Goal: Task Accomplishment & Management: Use online tool/utility

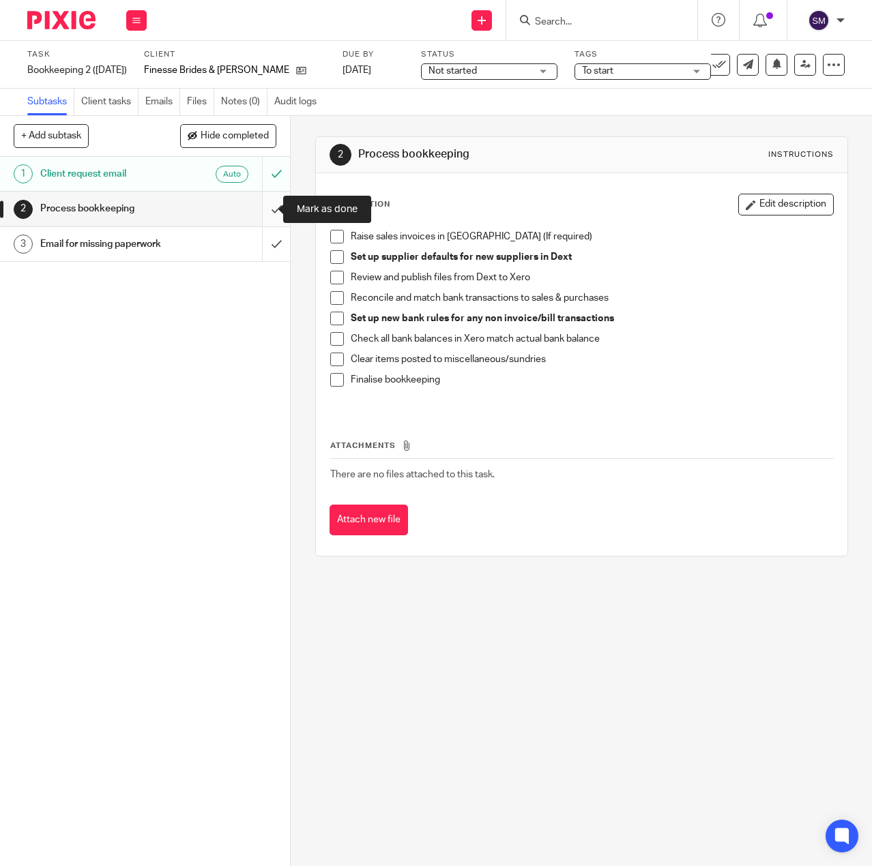
click at [263, 209] on input "submit" at bounding box center [145, 209] width 290 height 34
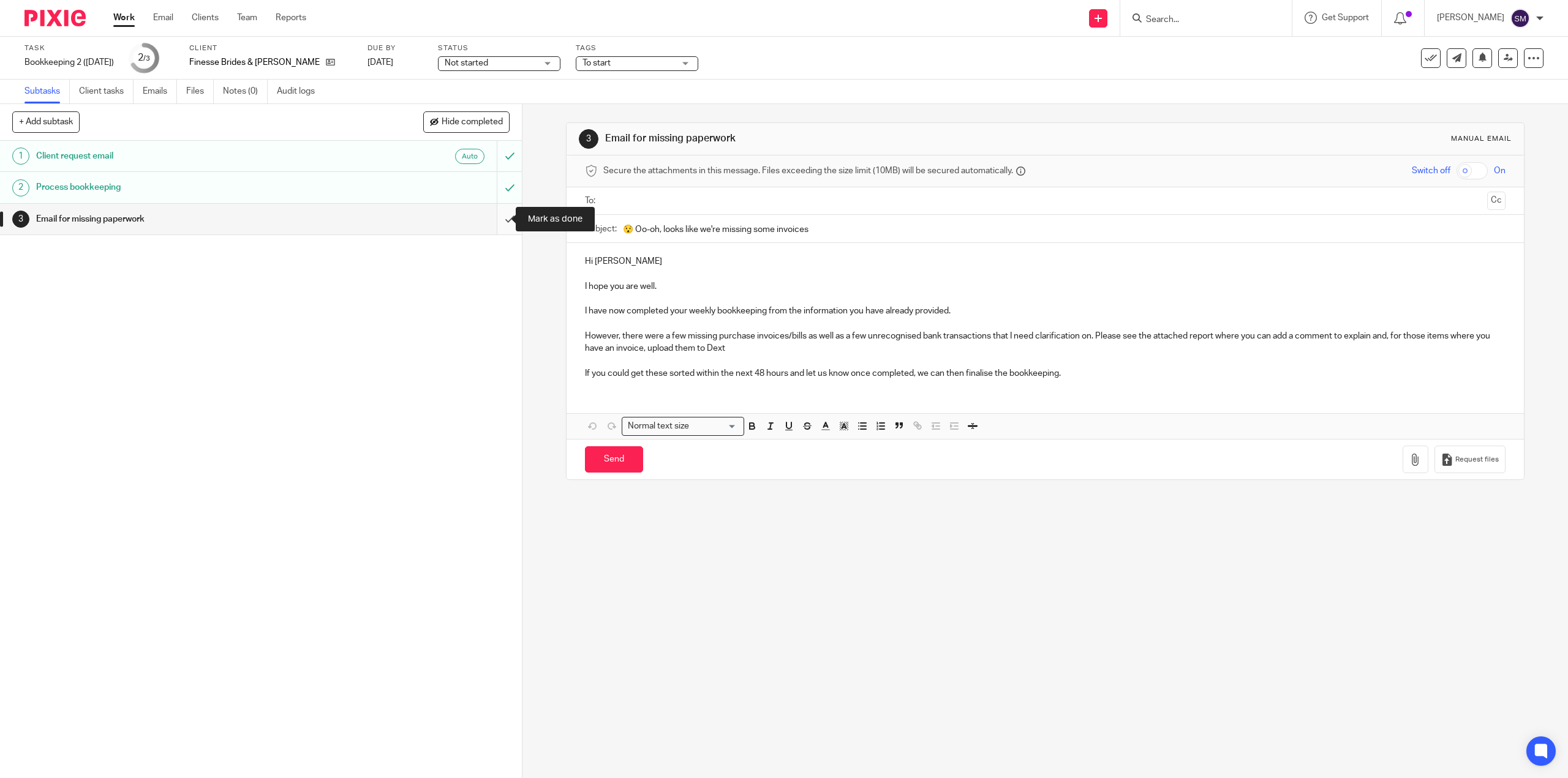
click at [493, 213] on input "submit" at bounding box center [260, 219] width 521 height 31
